Goal: Information Seeking & Learning: Understand process/instructions

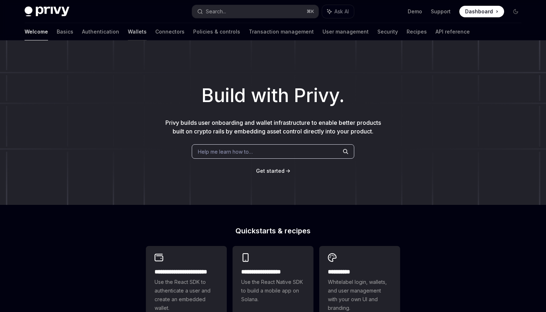
click at [128, 29] on link "Wallets" at bounding box center [137, 31] width 19 height 17
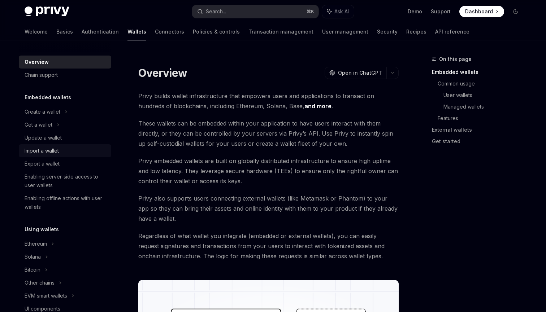
scroll to position [84, 0]
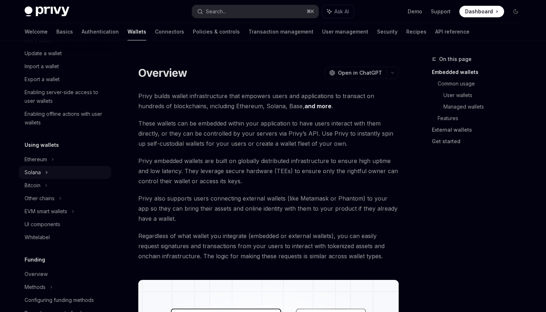
click at [57, 47] on div "Solana" at bounding box center [65, 40] width 92 height 13
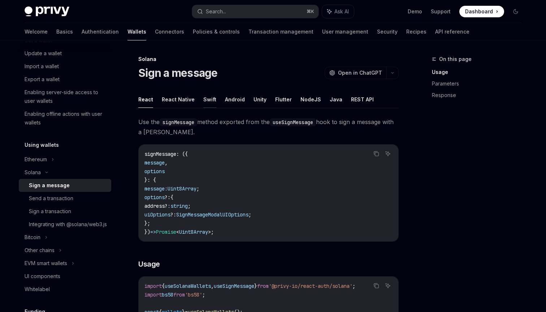
click at [208, 104] on button "Swift" at bounding box center [209, 99] width 13 height 17
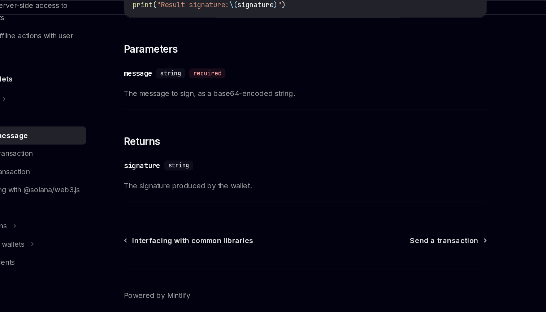
scroll to position [207, 0]
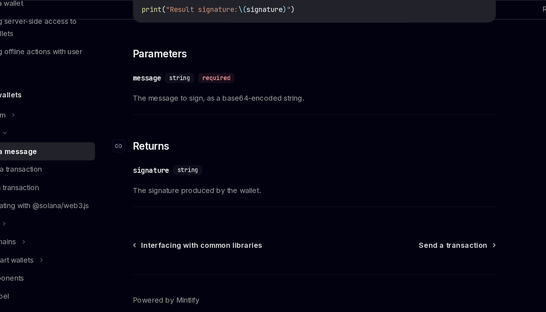
click at [176, 177] on h3 "​ Returns" at bounding box center [268, 182] width 260 height 10
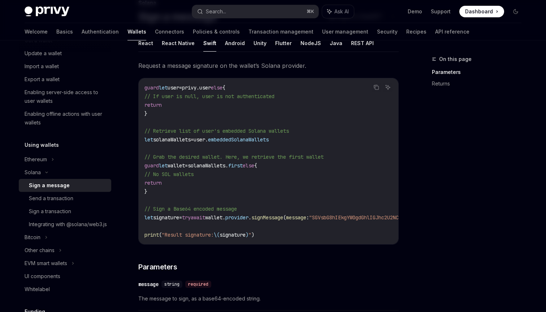
scroll to position [62, 0]
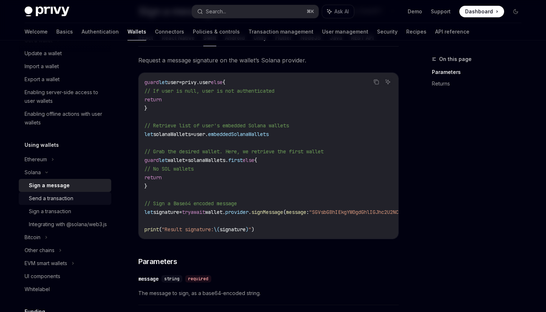
click at [85, 199] on div "Send a transaction" at bounding box center [68, 198] width 78 height 9
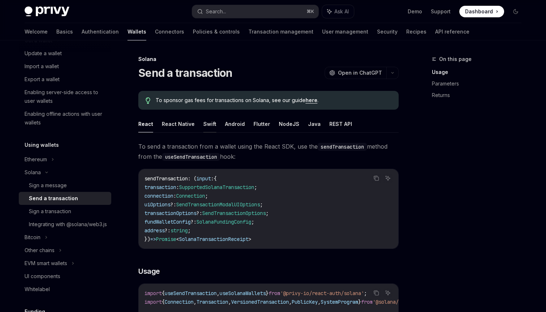
click at [210, 130] on button "Swift" at bounding box center [209, 123] width 13 height 17
type textarea "*"
